Goal: Find specific page/section: Find specific page/section

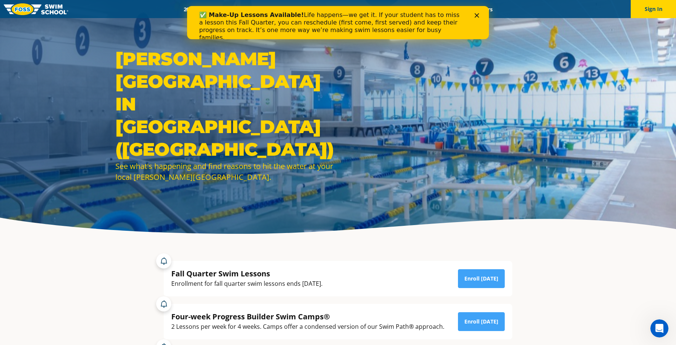
click at [477, 14] on icon "Close" at bounding box center [476, 15] width 5 height 5
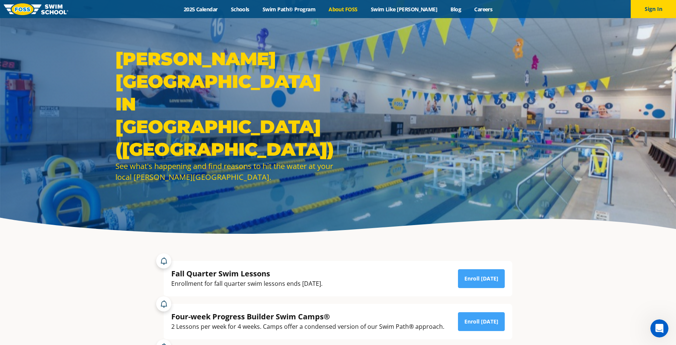
click at [354, 9] on link "About FOSS" at bounding box center [343, 9] width 42 height 7
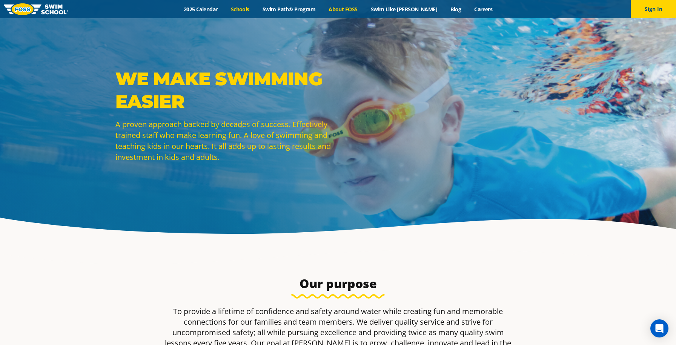
click at [244, 9] on link "Schools" at bounding box center [240, 9] width 32 height 7
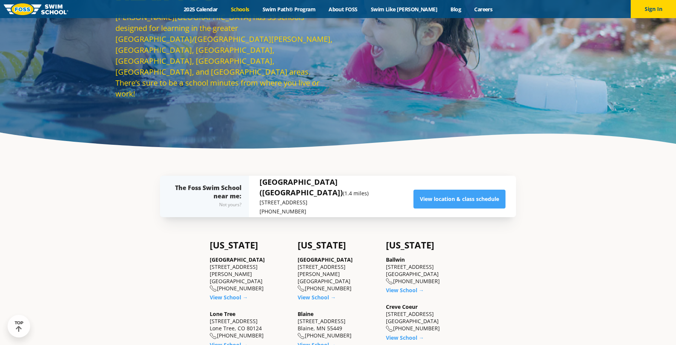
scroll to position [200, 0]
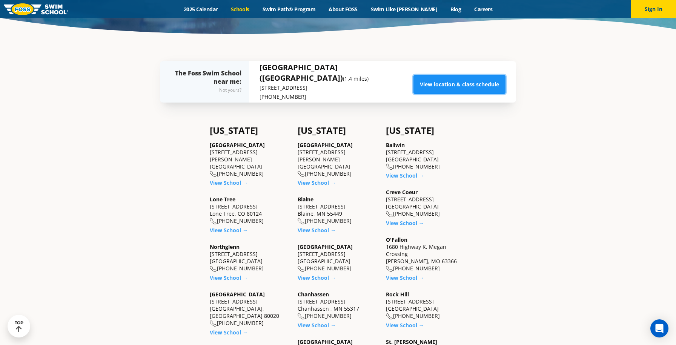
click at [446, 82] on link "View location & class schedule" at bounding box center [459, 84] width 92 height 19
